Goal: Check status: Check status

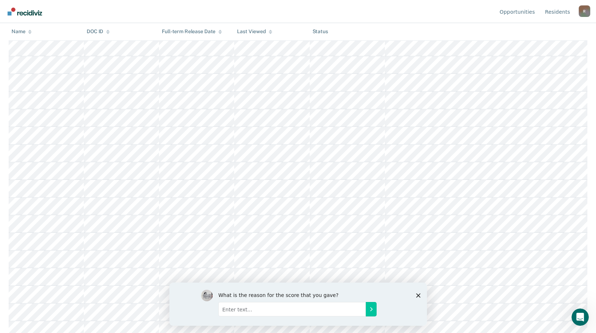
scroll to position [275, 0]
